Goal: Use online tool/utility: Utilize a website feature to perform a specific function

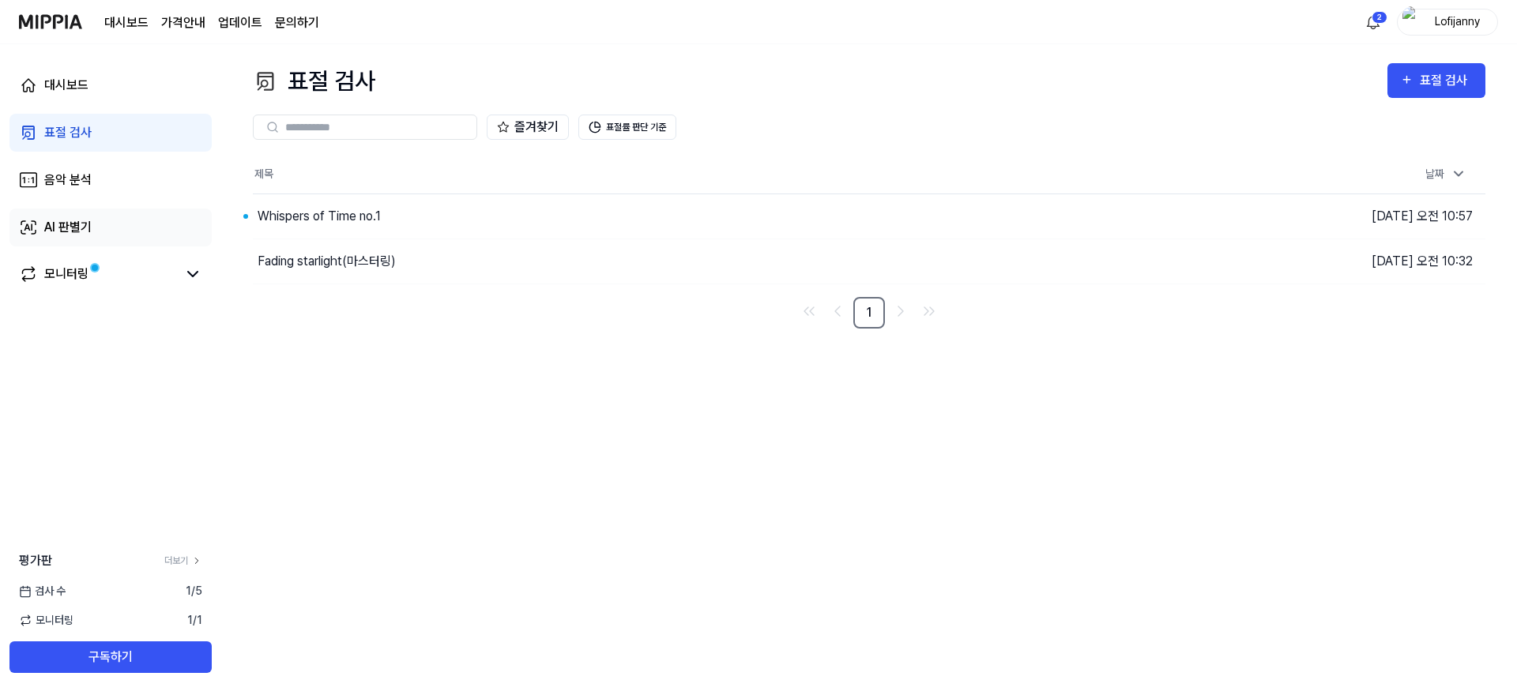
click at [42, 233] on link "AI 판별기" at bounding box center [110, 228] width 202 height 38
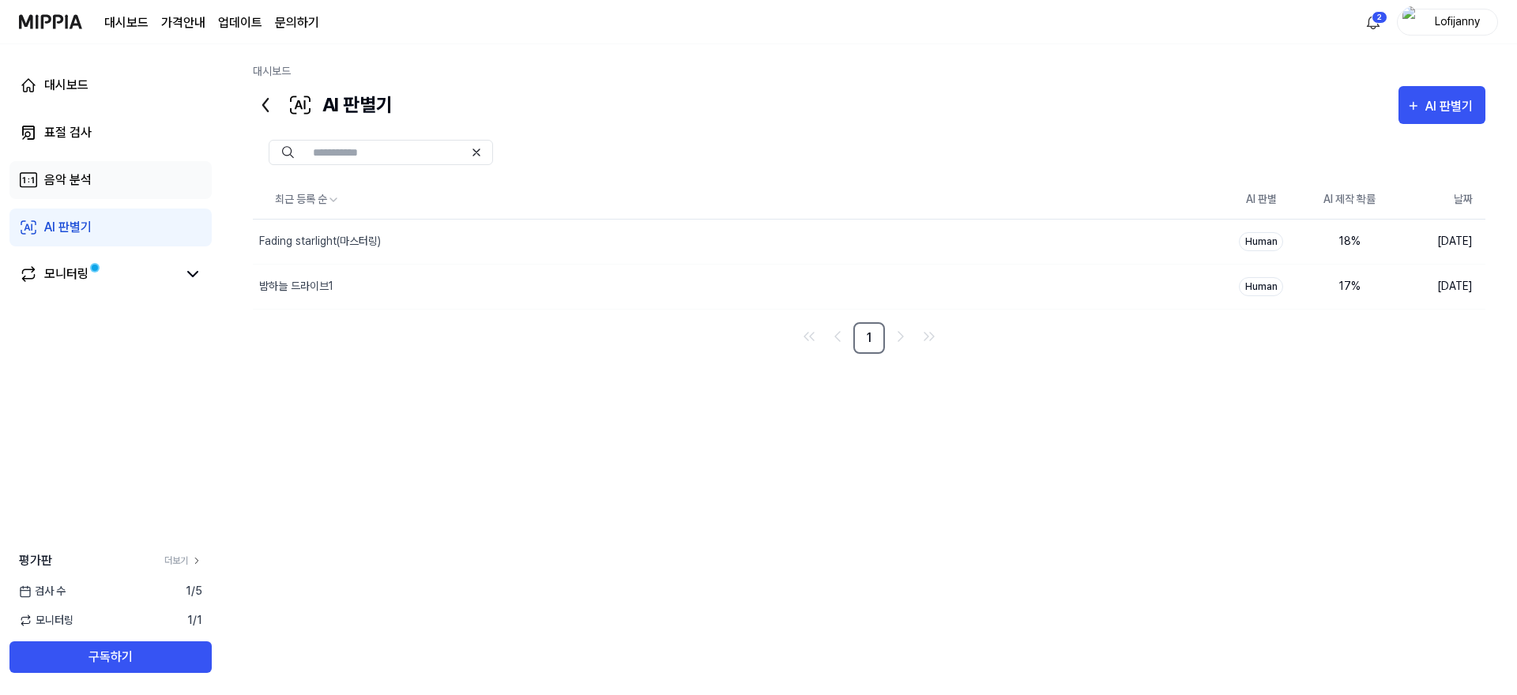
click at [90, 182] on div "음악 분석" at bounding box center [67, 180] width 47 height 19
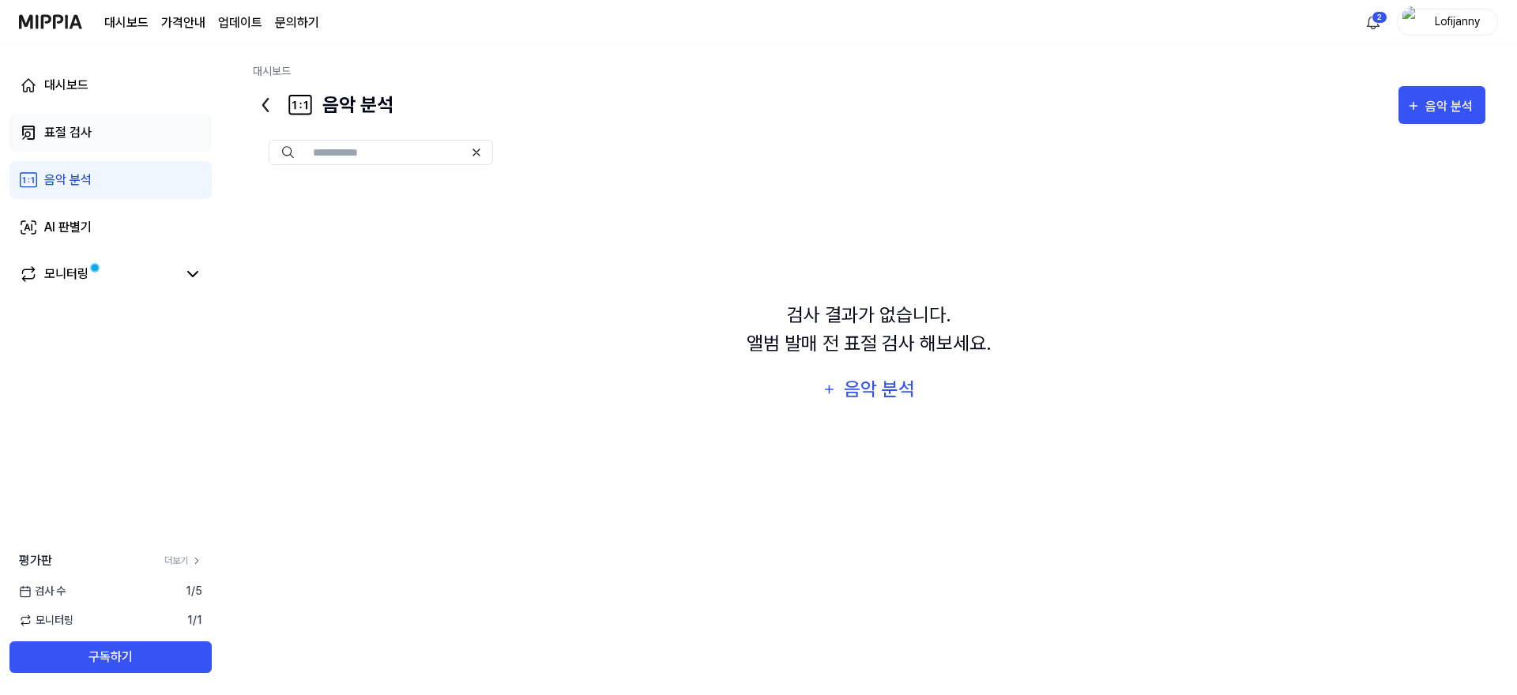
click at [96, 133] on link "표절 검사" at bounding box center [110, 133] width 202 height 38
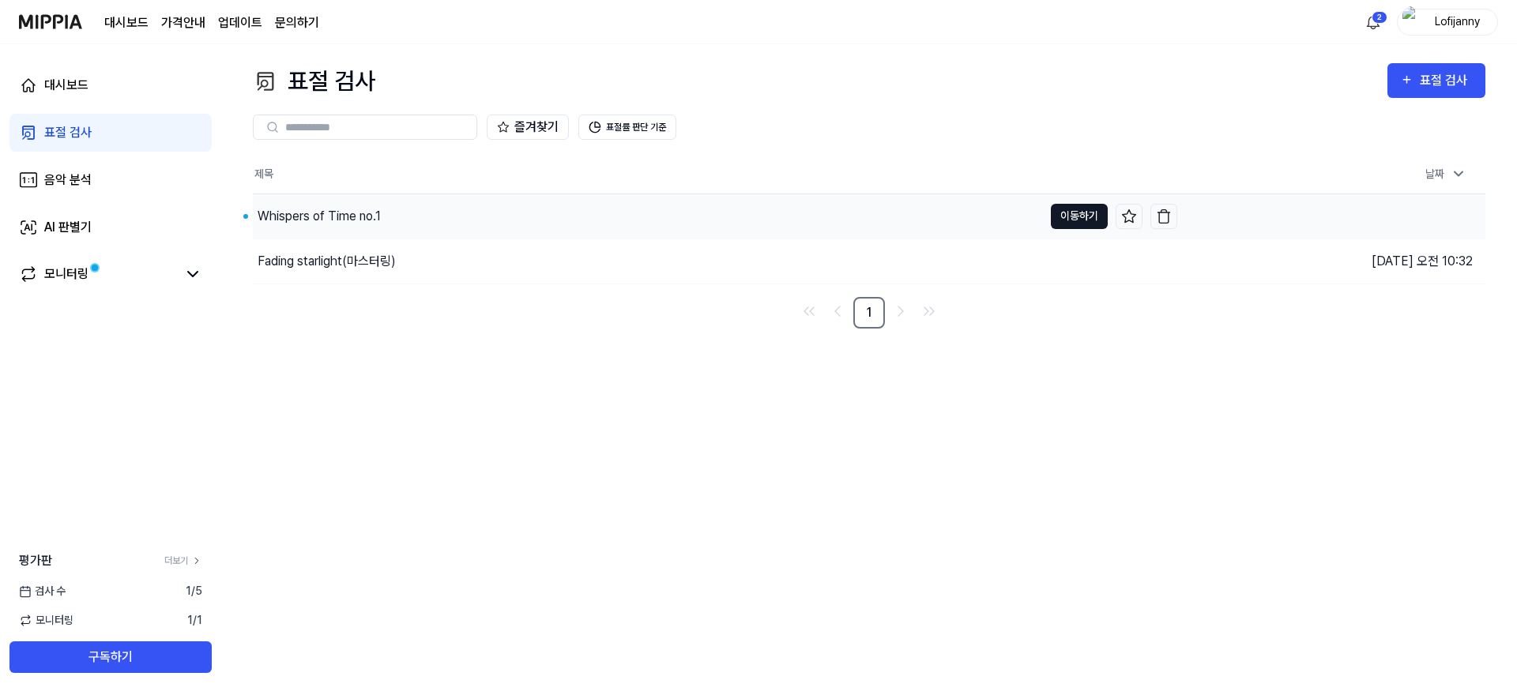
click at [1080, 218] on button "이동하기" at bounding box center [1079, 216] width 57 height 25
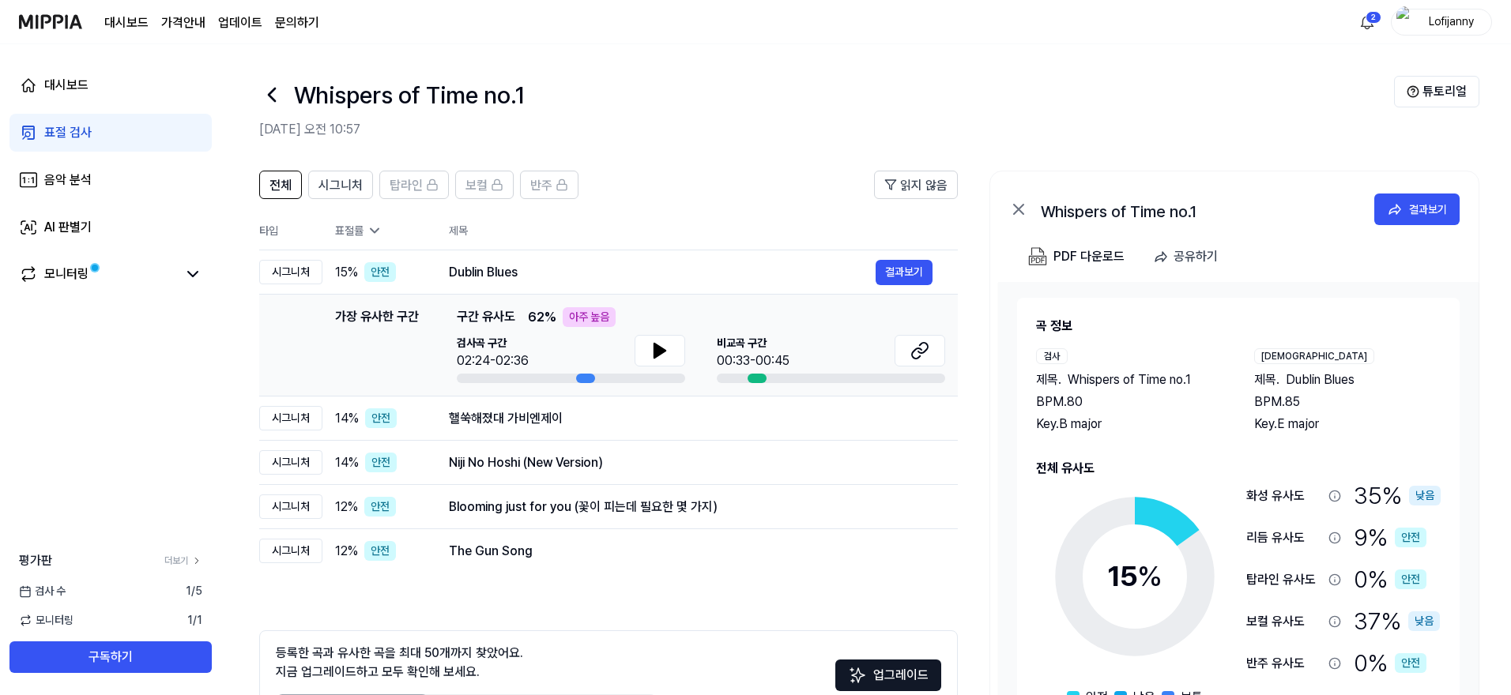
scroll to position [101, 0]
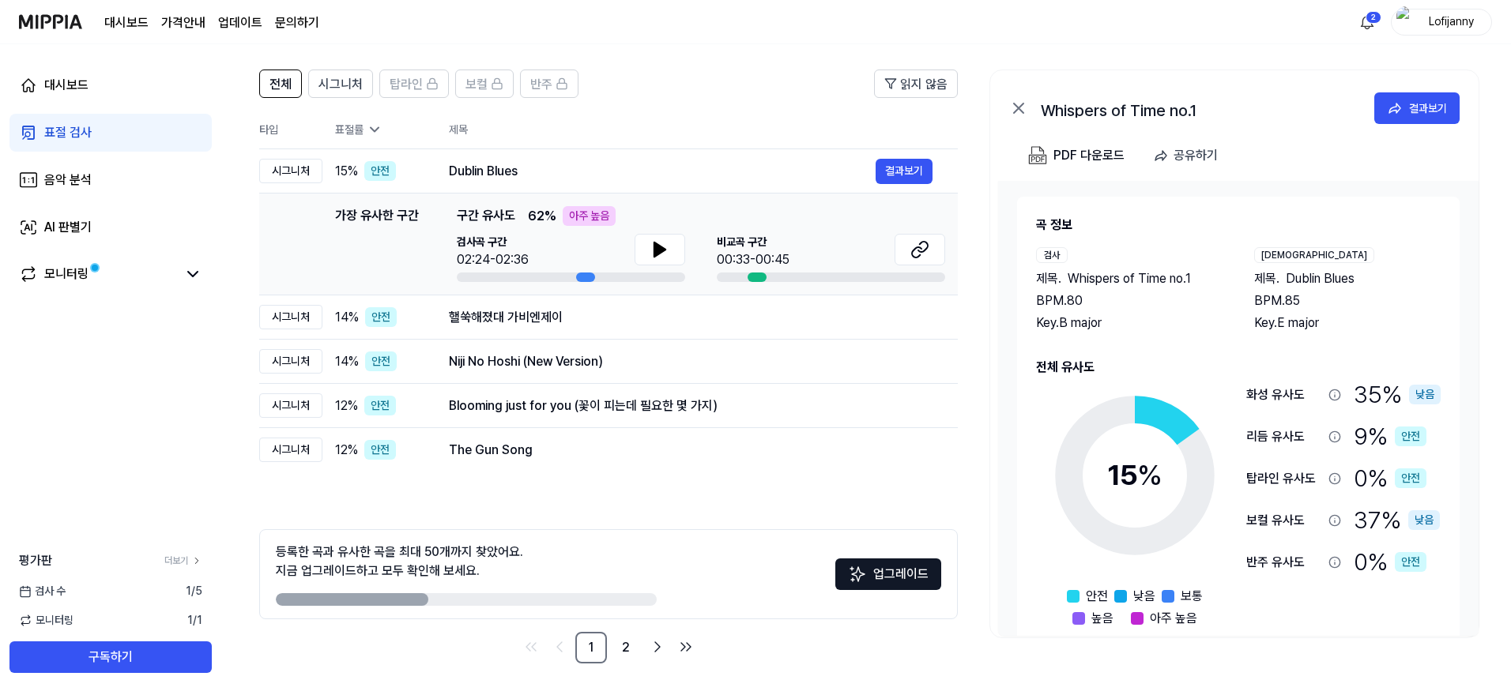
drag, startPoint x: 398, startPoint y: 599, endPoint x: 502, endPoint y: 600, distance: 103.5
click at [495, 600] on div at bounding box center [466, 599] width 381 height 13
click at [521, 598] on div at bounding box center [466, 599] width 381 height 13
click at [50, 222] on div "AI 판별기" at bounding box center [67, 227] width 47 height 19
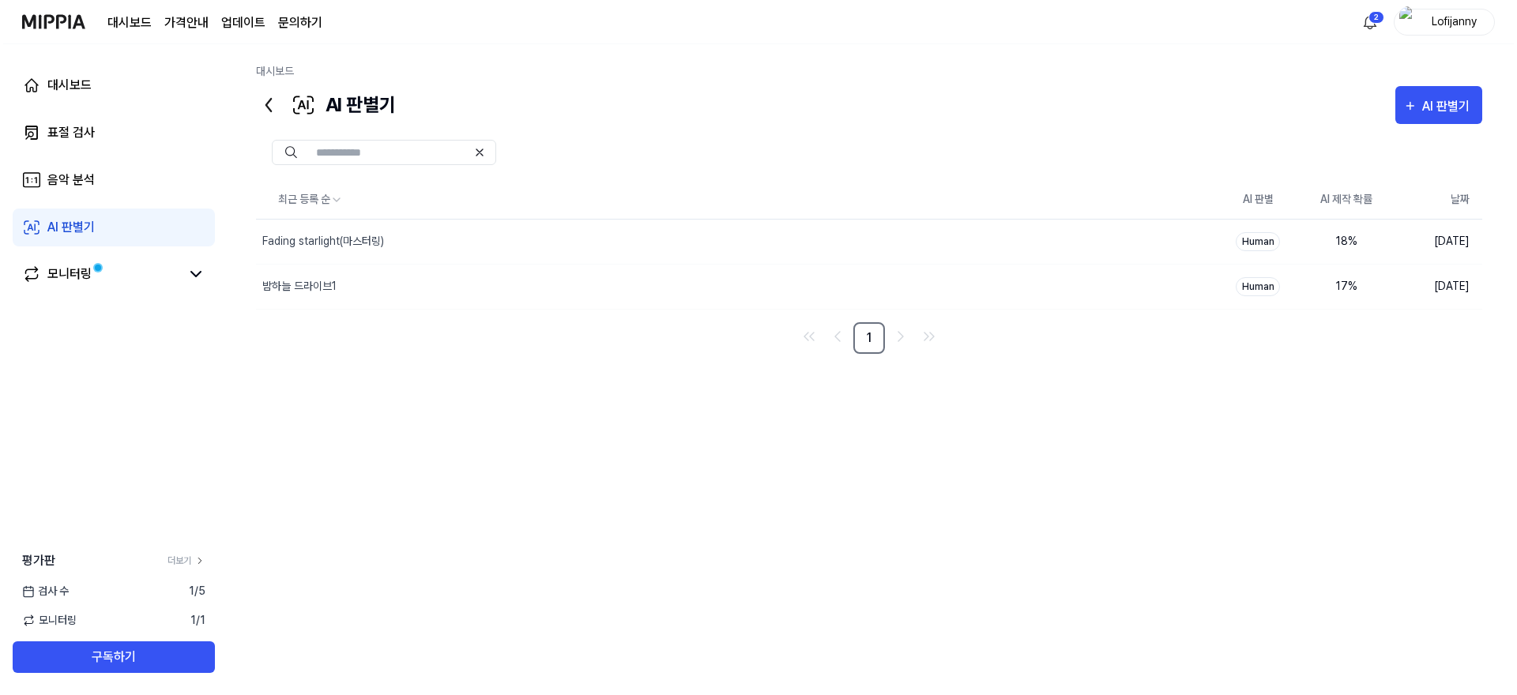
scroll to position [0, 0]
click at [1476, 96] on div "AI 판별기" at bounding box center [1451, 106] width 52 height 21
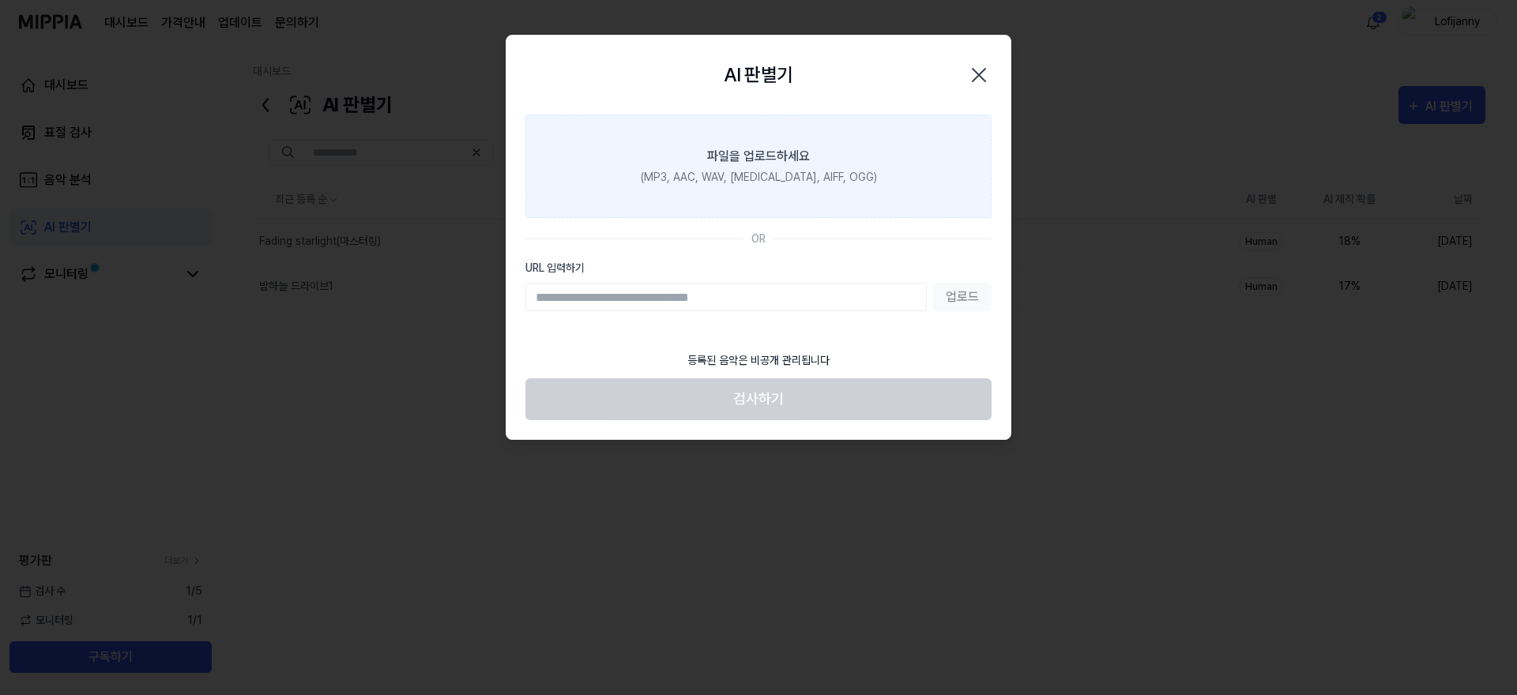
click at [789, 164] on div "파일을 업로드하세요" at bounding box center [758, 156] width 103 height 19
click at [0, 0] on input "파일을 업로드하세요 (MP3, AAC, WAV, [MEDICAL_DATA], AIFF, OGG)" at bounding box center [0, 0] width 0 height 0
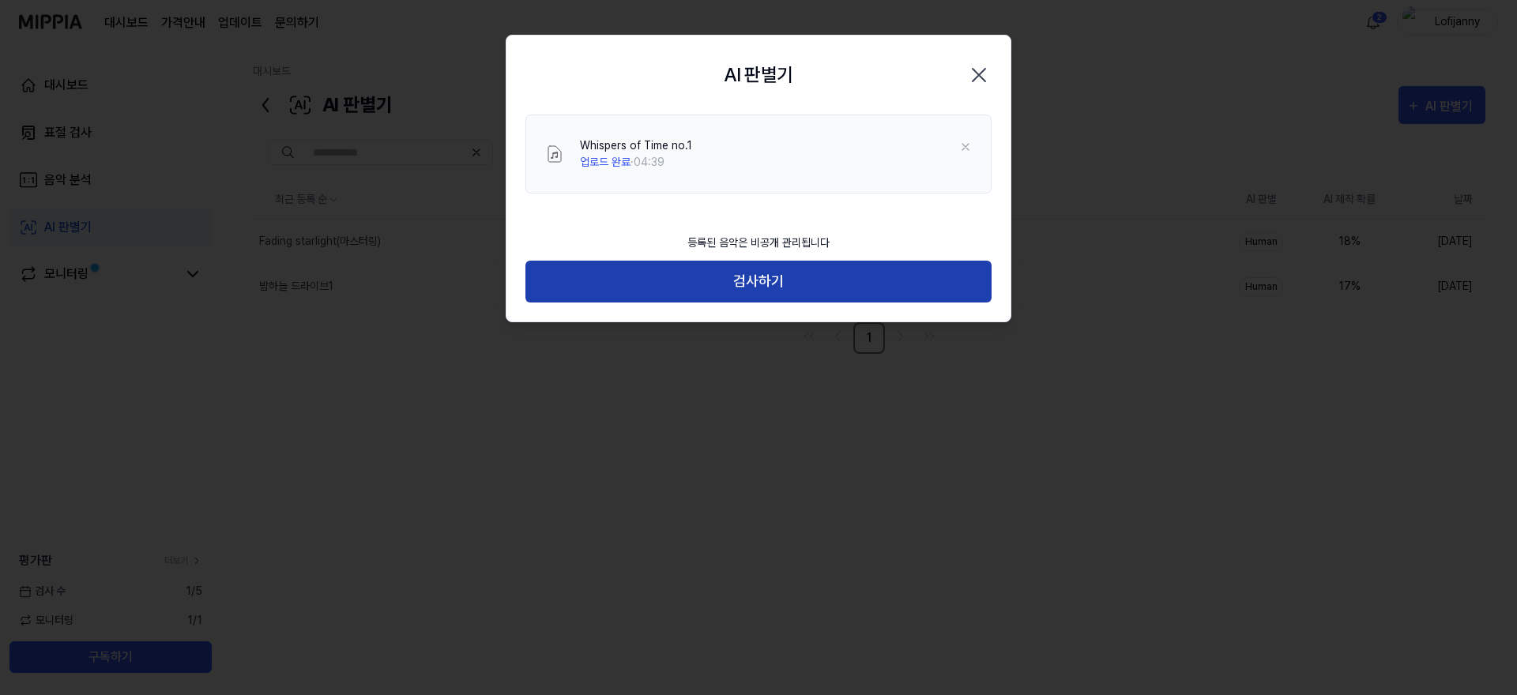
click at [793, 288] on button "검사하기" at bounding box center [758, 282] width 466 height 42
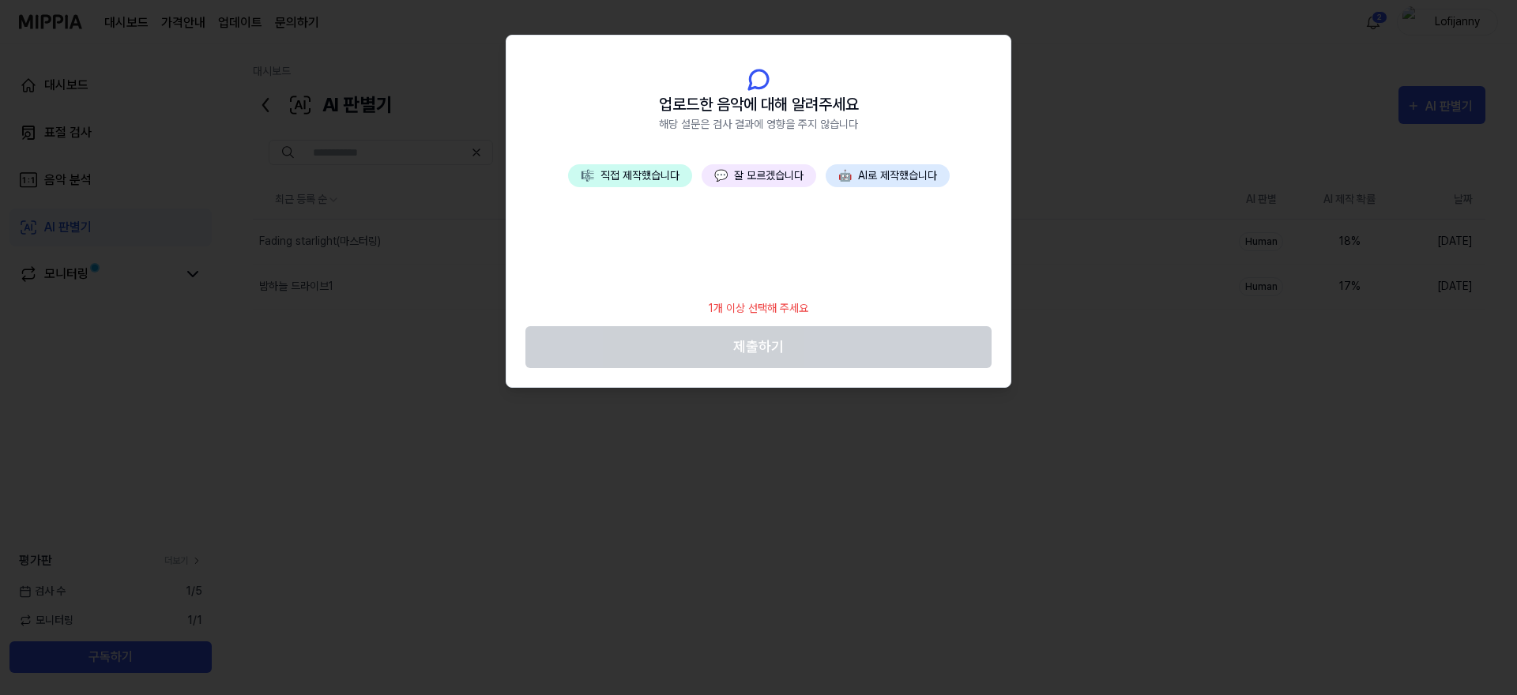
click at [770, 172] on button "💬 잘 모르겠습니다" at bounding box center [759, 175] width 115 height 23
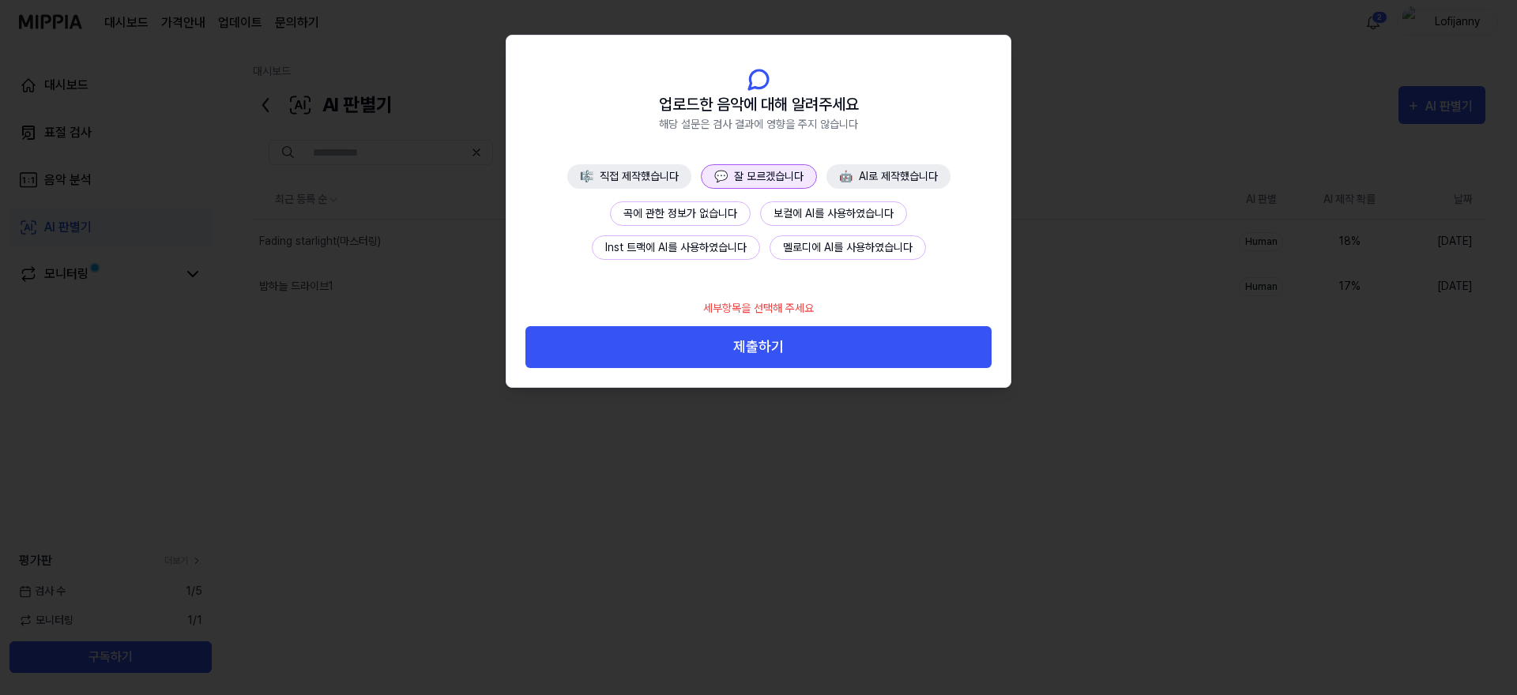
click at [694, 213] on button "곡에 관한 정보가 없습니다" at bounding box center [680, 213] width 141 height 24
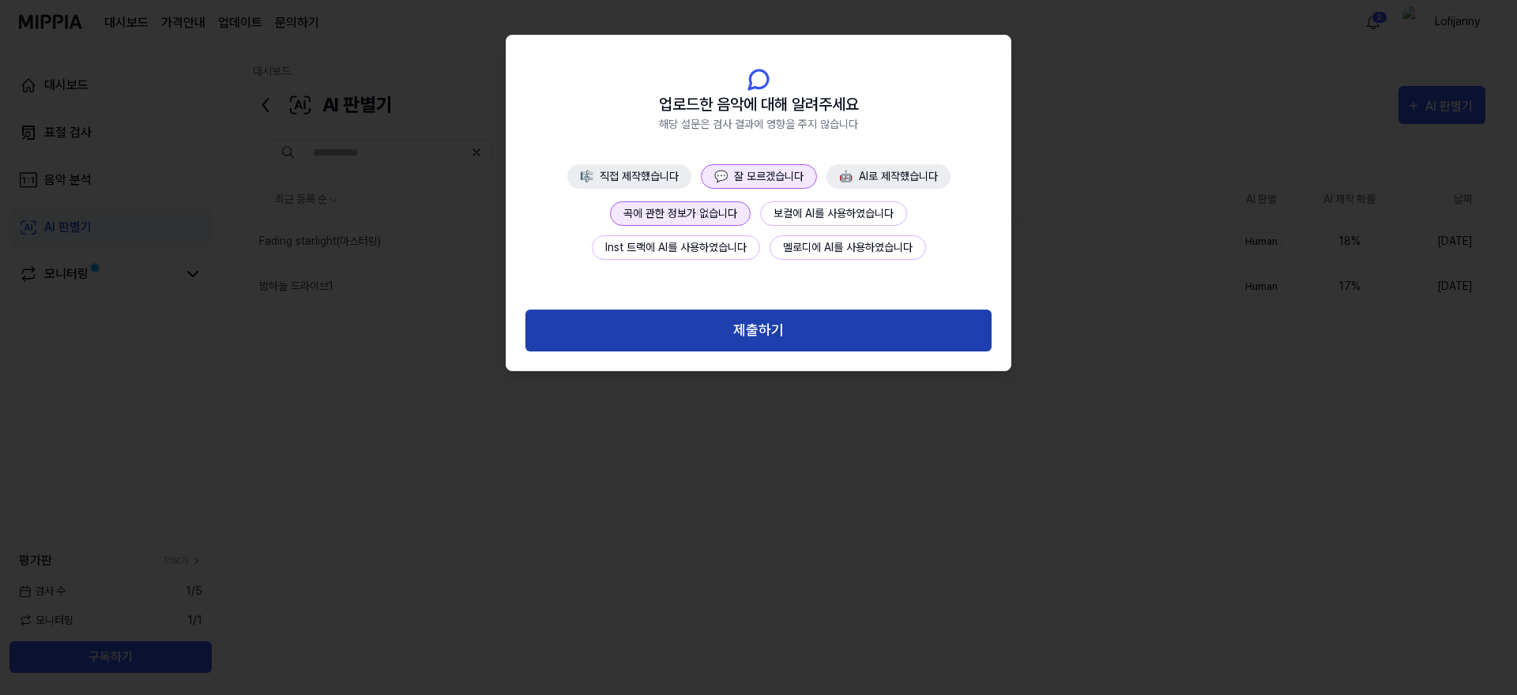
click at [807, 335] on button "제출하기" at bounding box center [758, 331] width 466 height 42
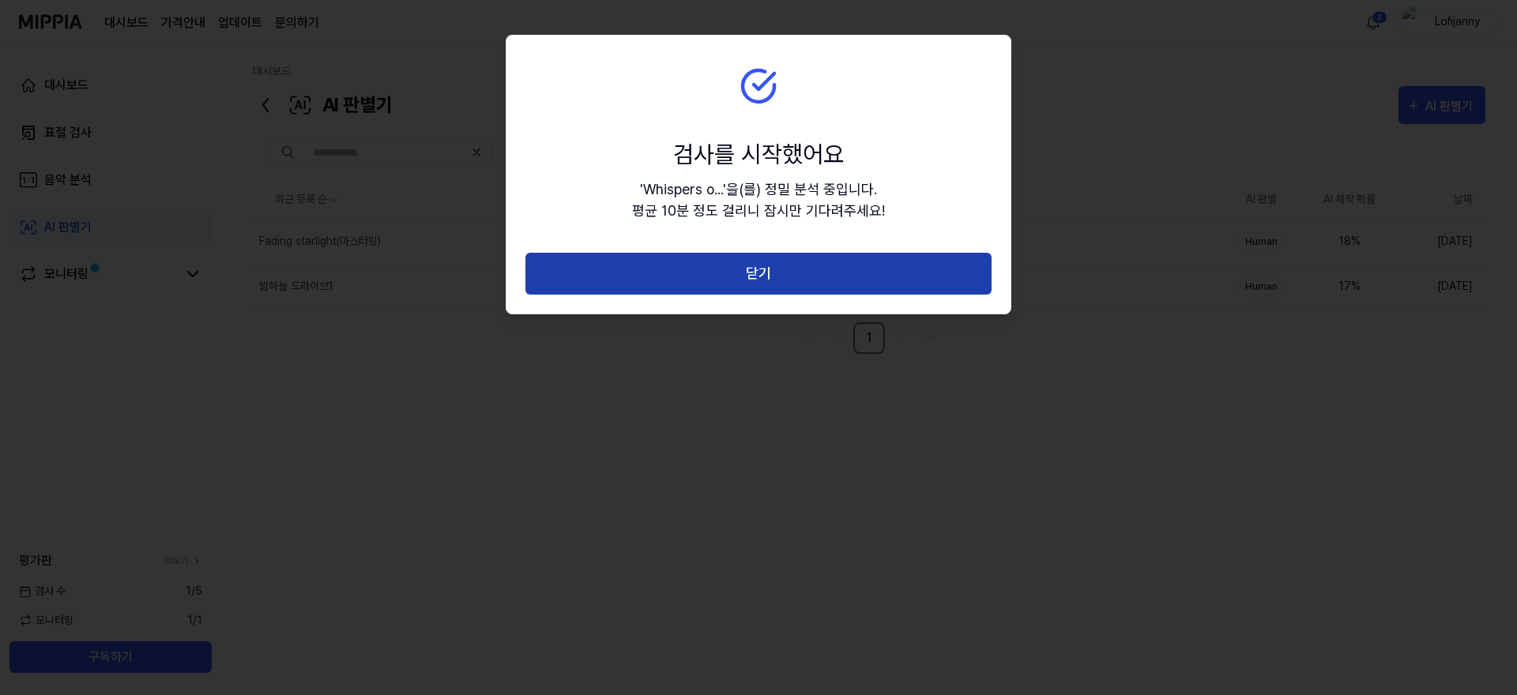
click at [820, 266] on button "닫기" at bounding box center [758, 274] width 466 height 42
